Goal: Check status: Check status

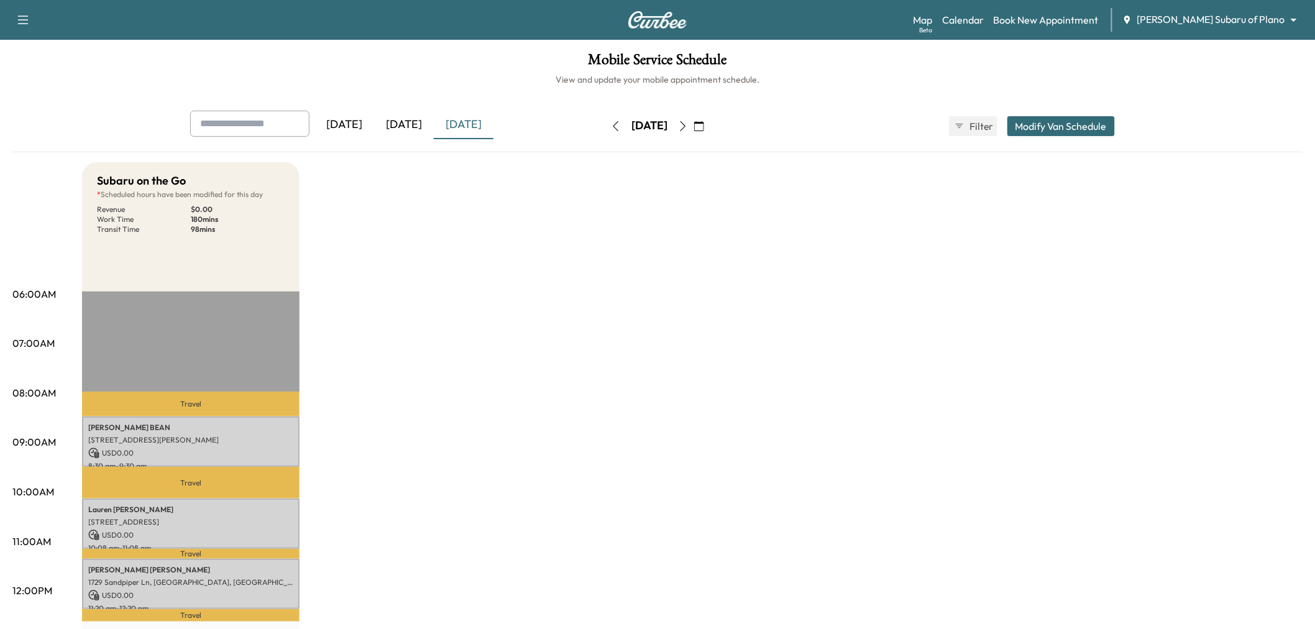
click at [393, 123] on div "[DATE]" at bounding box center [404, 125] width 60 height 29
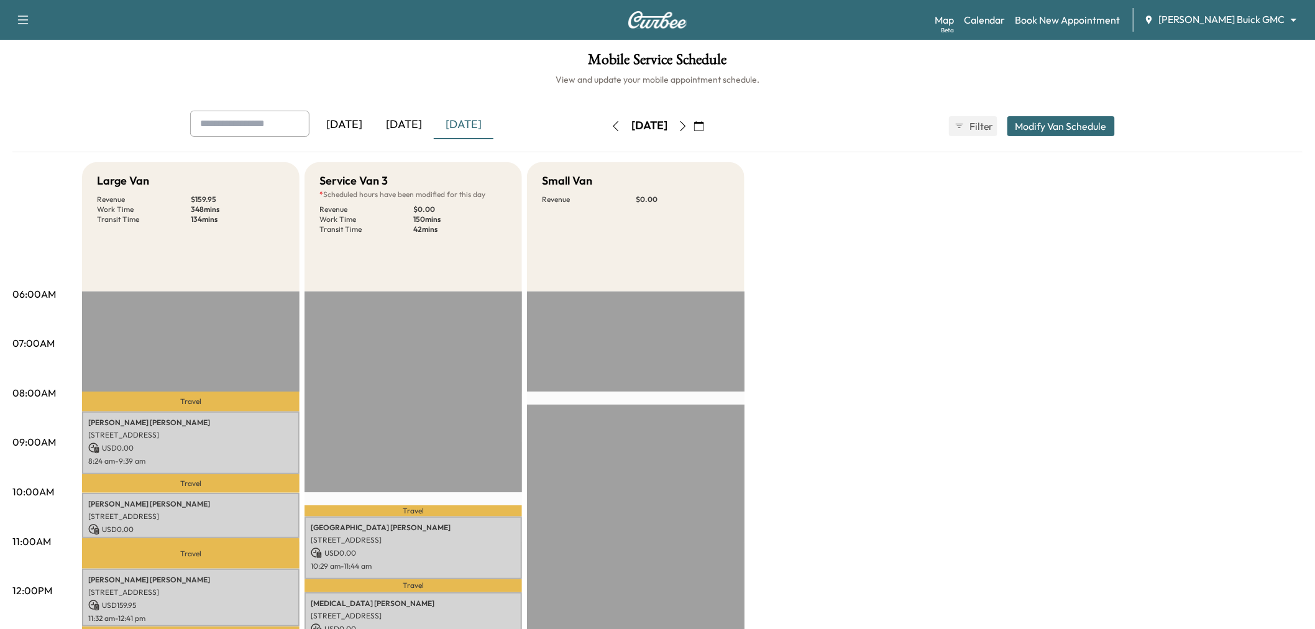
click at [412, 116] on div "[DATE]" at bounding box center [404, 125] width 60 height 29
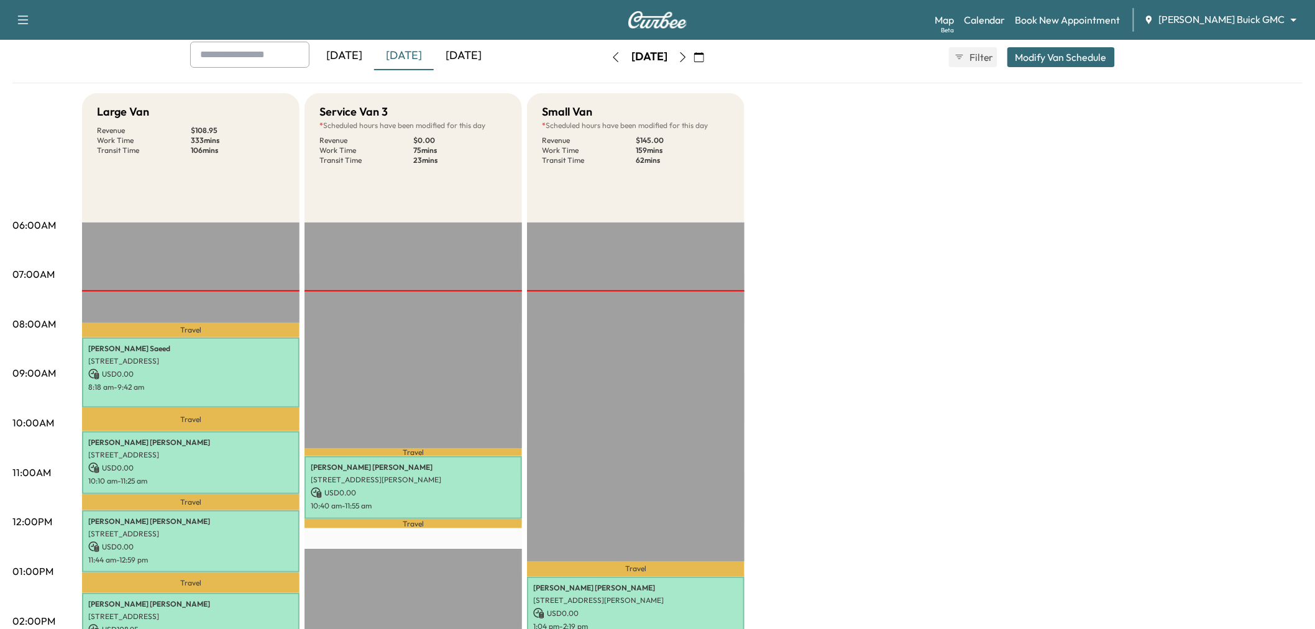
scroll to position [207, 0]
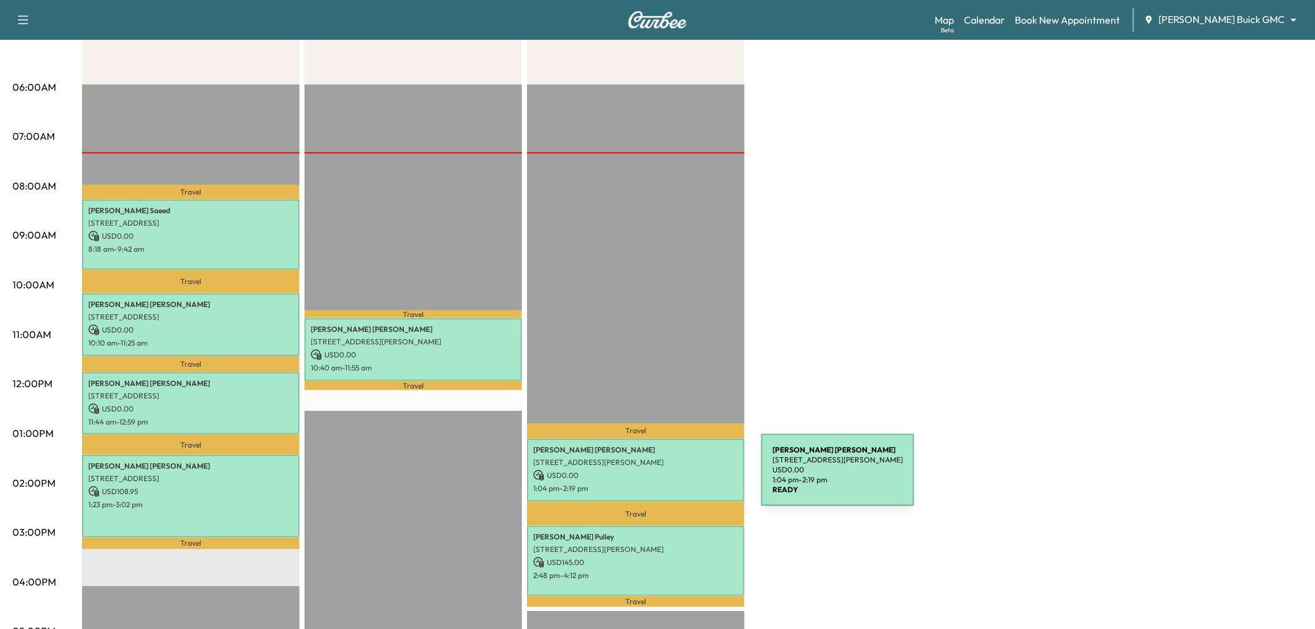
click at [669, 484] on p "1:04 pm - 2:19 pm" at bounding box center [635, 489] width 205 height 10
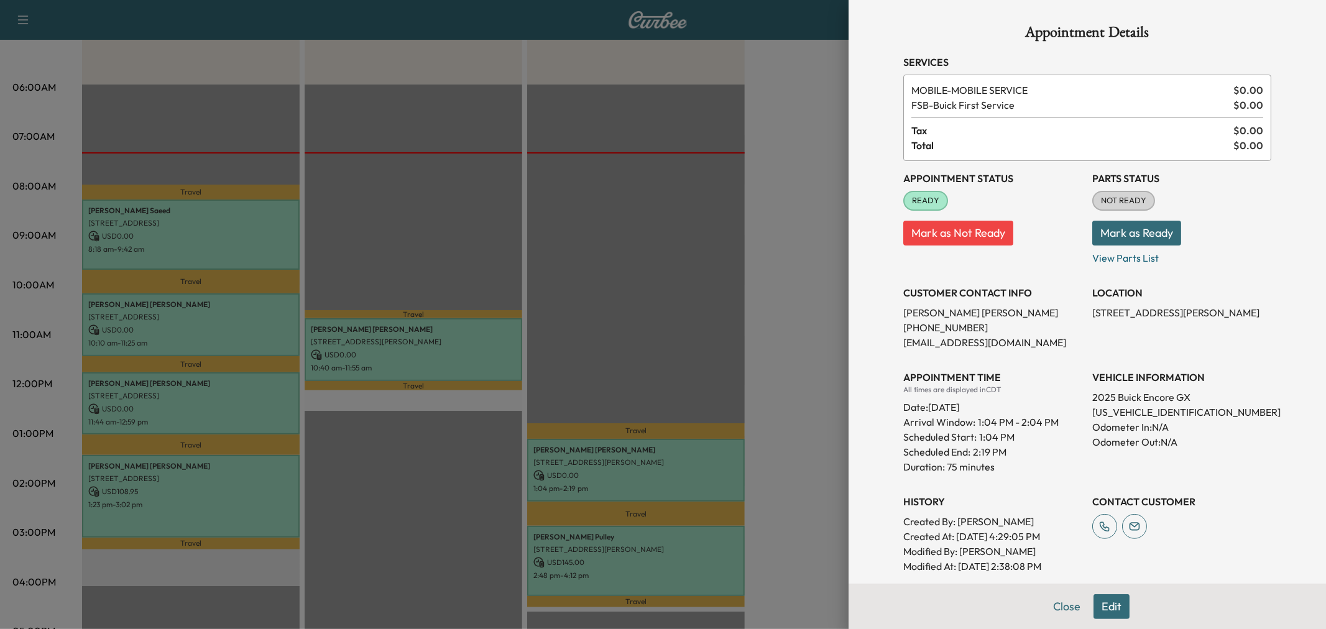
click at [669, 479] on div at bounding box center [663, 314] width 1326 height 629
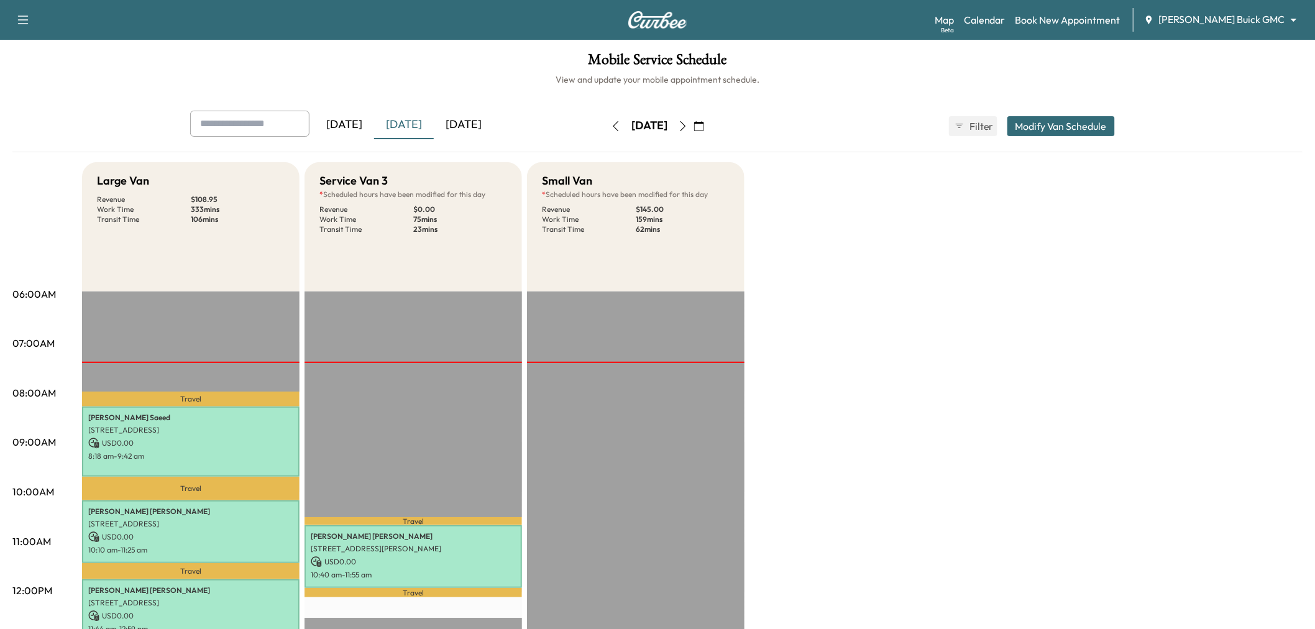
scroll to position [69, 0]
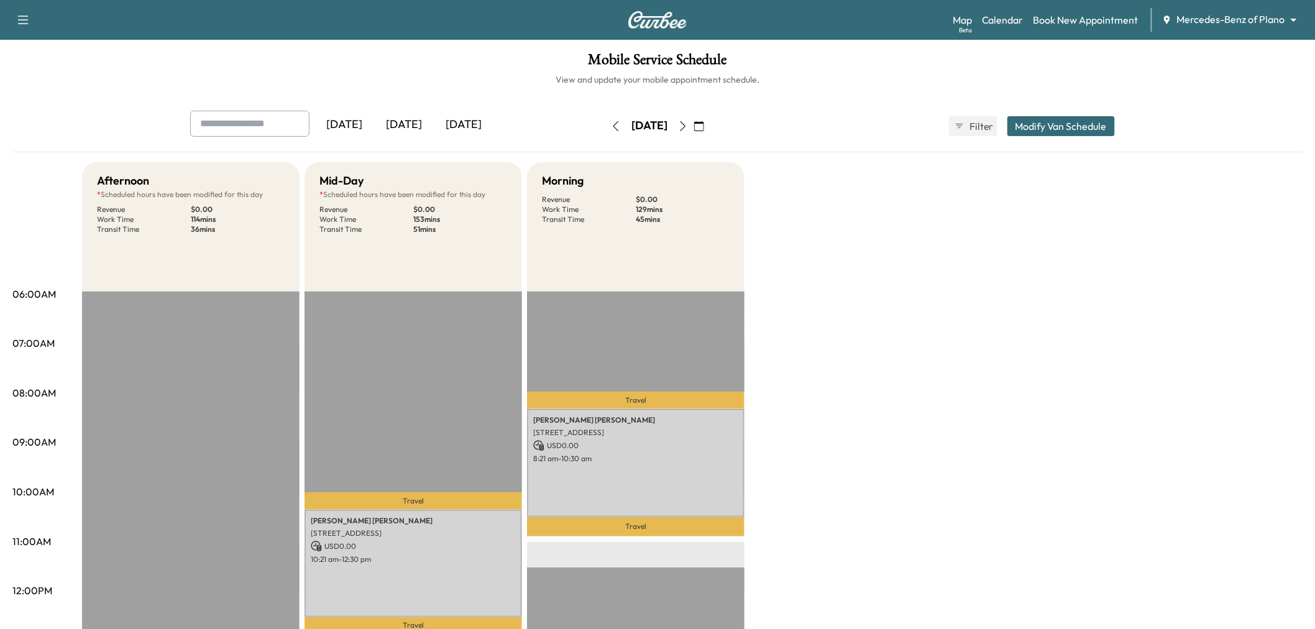
click at [409, 124] on div "[DATE]" at bounding box center [404, 125] width 60 height 29
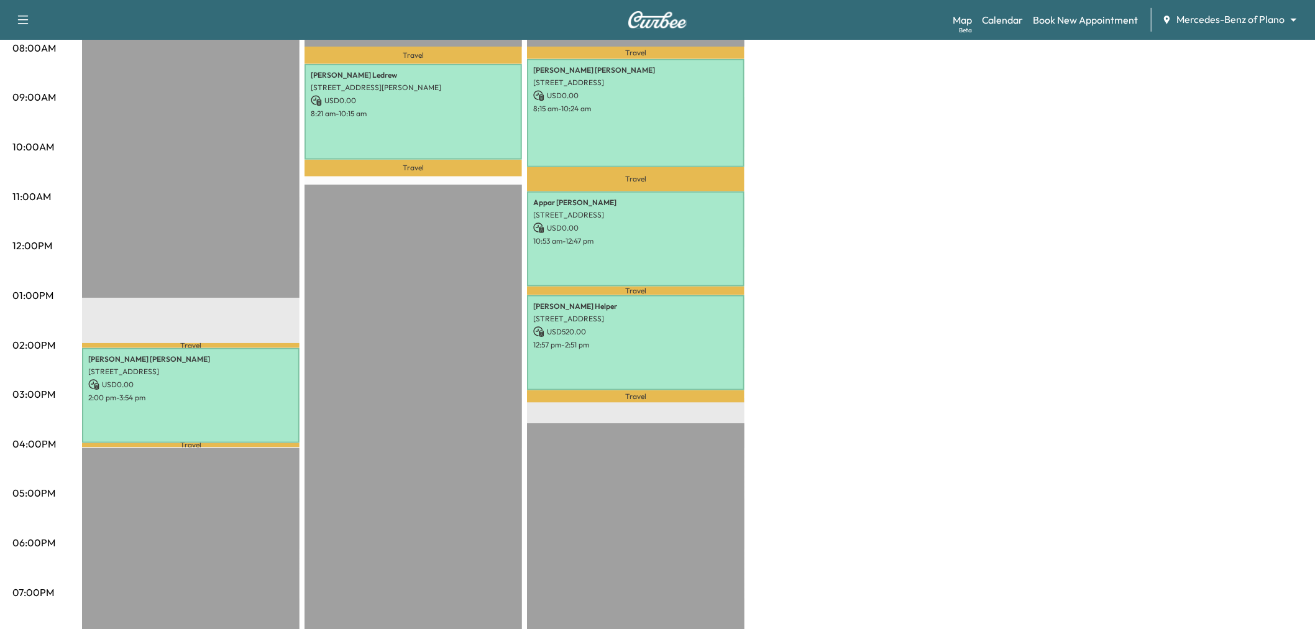
scroll to position [276, 0]
